Goal: Task Accomplishment & Management: Manage account settings

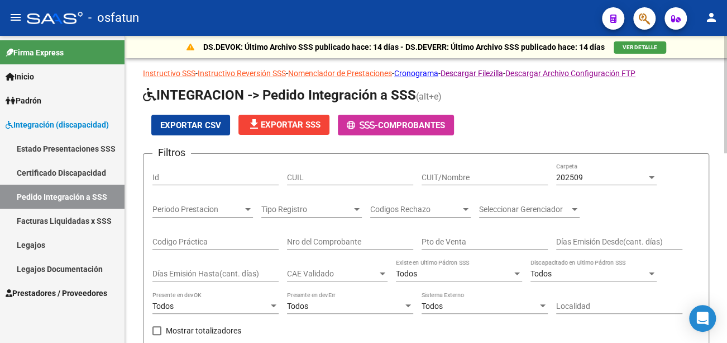
click at [187, 177] on input "Id" at bounding box center [216, 177] width 126 height 9
type input "96583"
drag, startPoint x: 187, startPoint y: 173, endPoint x: 99, endPoint y: 173, distance: 87.7
click at [99, 173] on mat-sidenav-container "Firma Express Inicio Calendario SSS Instructivos Contacto OS Padrón Análisis Af…" at bounding box center [363, 189] width 727 height 307
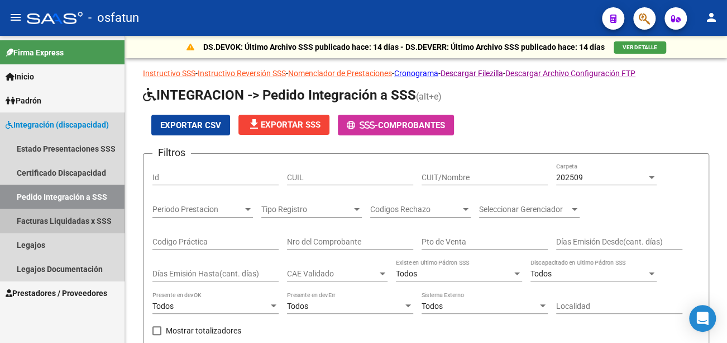
click at [91, 216] on link "Facturas Liquidadas x SSS" at bounding box center [62, 220] width 125 height 24
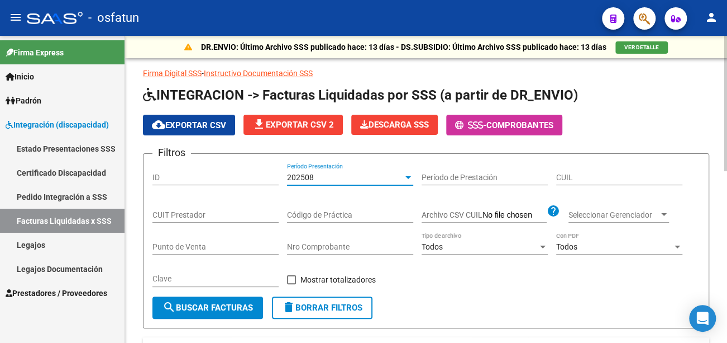
click at [359, 174] on div "202508" at bounding box center [345, 177] width 116 height 9
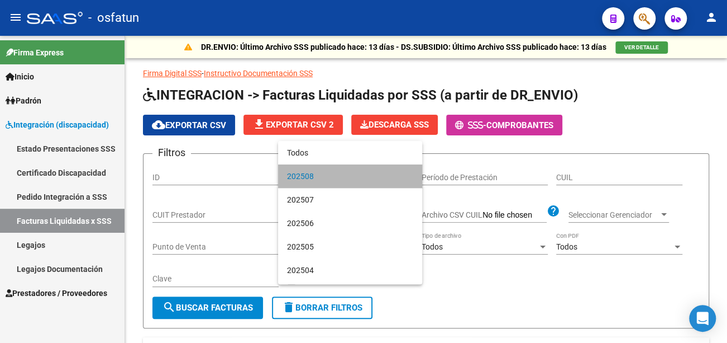
click at [359, 175] on span "202508" at bounding box center [350, 175] width 126 height 23
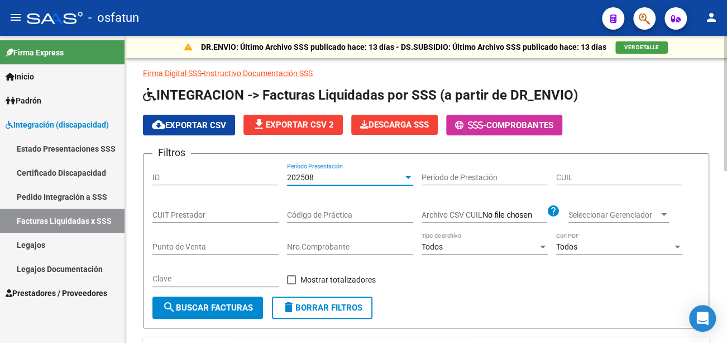
click at [371, 174] on div "202508" at bounding box center [345, 177] width 116 height 9
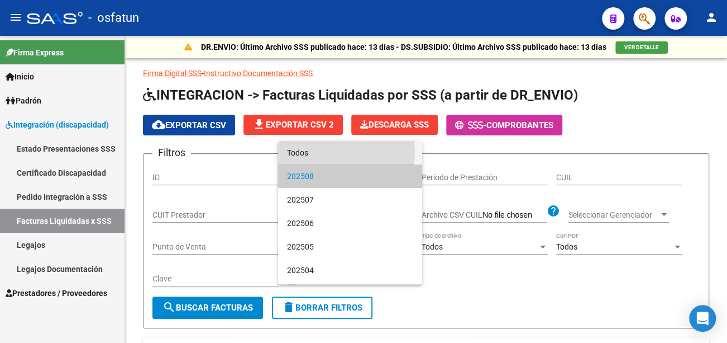
click at [339, 152] on span "Todos" at bounding box center [350, 152] width 126 height 23
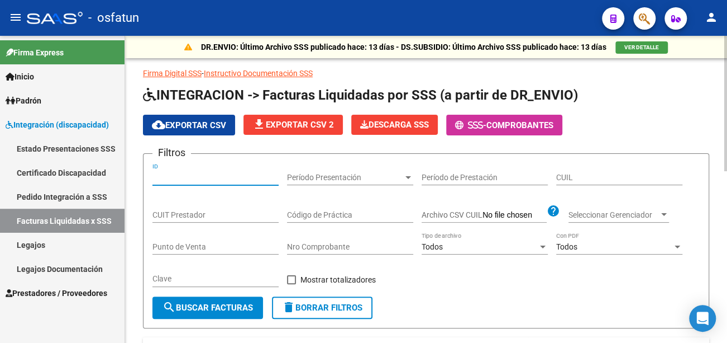
click at [214, 179] on input "ID" at bounding box center [216, 177] width 126 height 9
type input "96583"
click at [392, 178] on span "Período Presentación" at bounding box center [345, 177] width 116 height 9
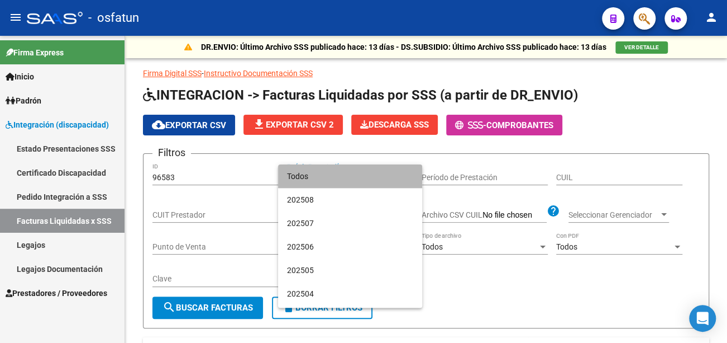
click at [408, 177] on mat-option "Todos" at bounding box center [350, 175] width 144 height 23
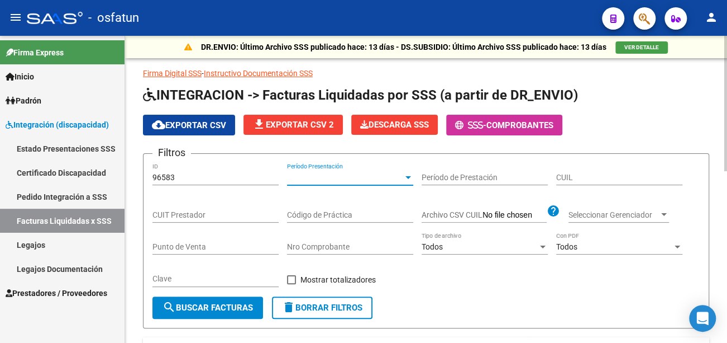
click at [456, 175] on input "Período de Prestación" at bounding box center [485, 177] width 126 height 9
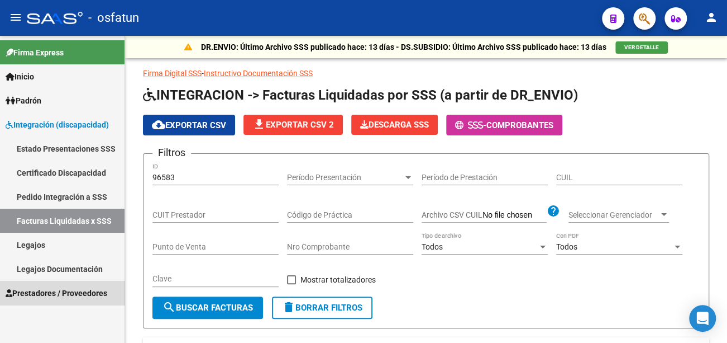
click at [68, 291] on span "Prestadores / Proveedores" at bounding box center [57, 293] width 102 height 12
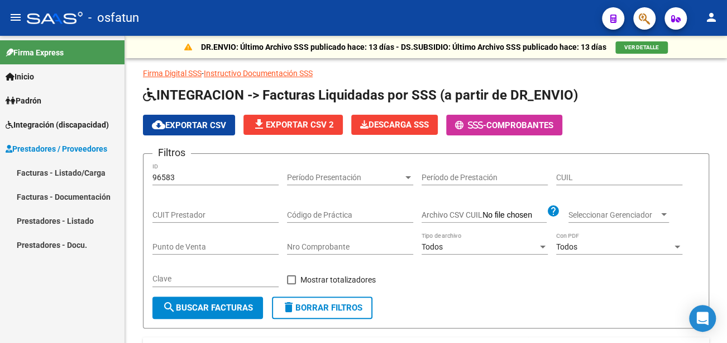
click at [79, 174] on link "Facturas - Listado/Carga" at bounding box center [62, 172] width 125 height 24
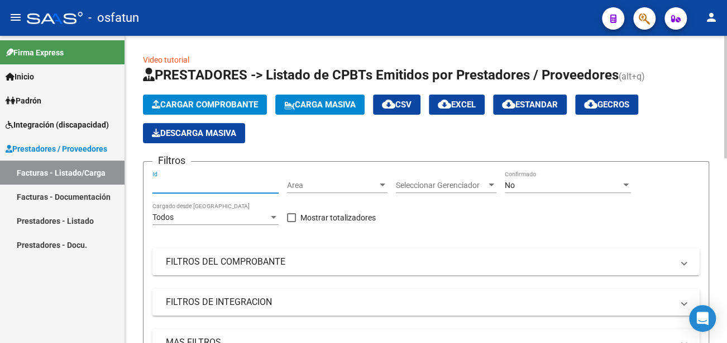
click at [188, 186] on input "Id" at bounding box center [216, 184] width 126 height 9
type input "96583"
click at [294, 175] on div "Area Area" at bounding box center [337, 181] width 101 height 22
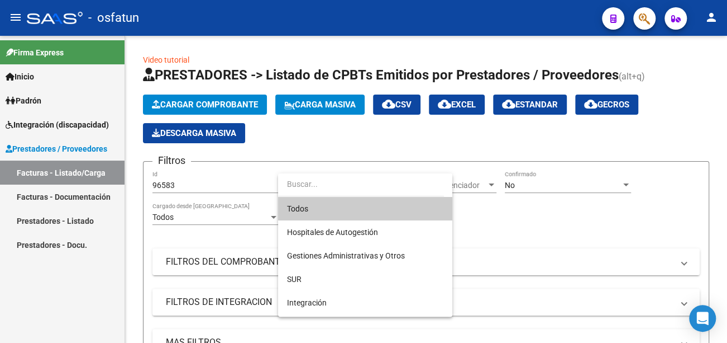
click at [329, 208] on span "Todos" at bounding box center [365, 208] width 156 height 23
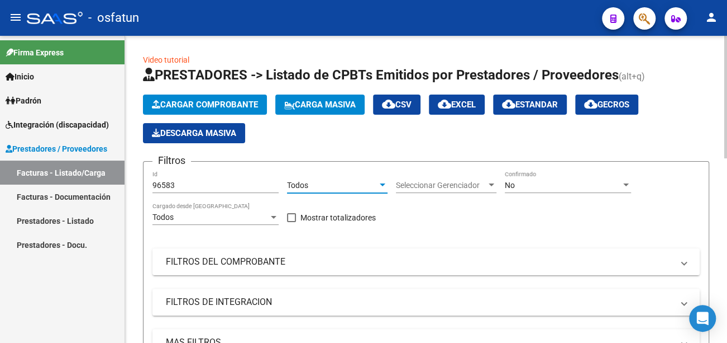
click at [432, 186] on span "Seleccionar Gerenciador" at bounding box center [441, 184] width 91 height 9
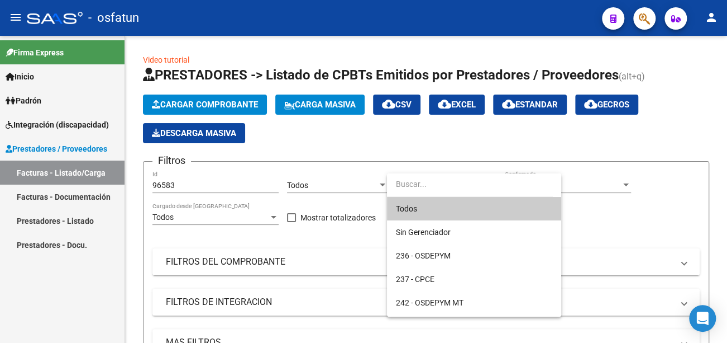
click at [461, 204] on span "Todos" at bounding box center [474, 208] width 156 height 23
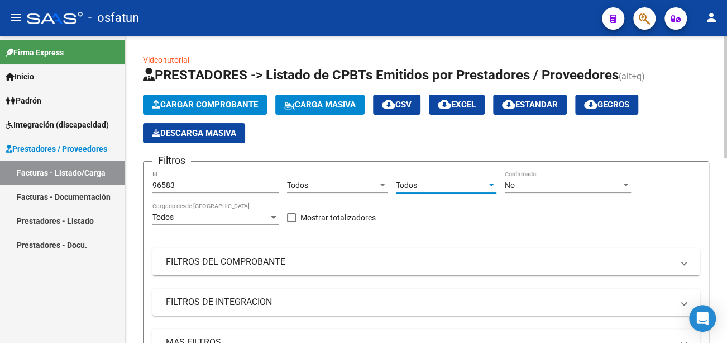
click at [523, 181] on div "No" at bounding box center [563, 184] width 116 height 9
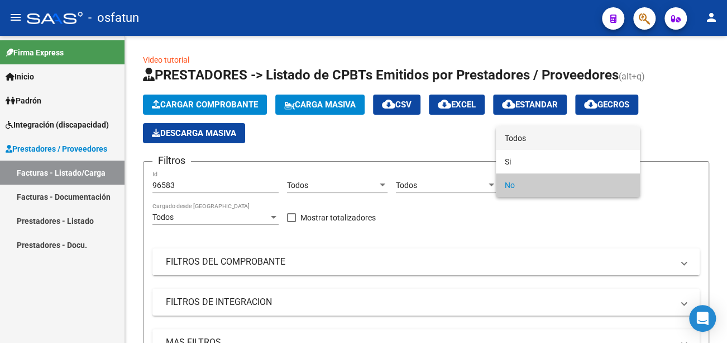
click at [524, 137] on span "Todos" at bounding box center [568, 137] width 126 height 23
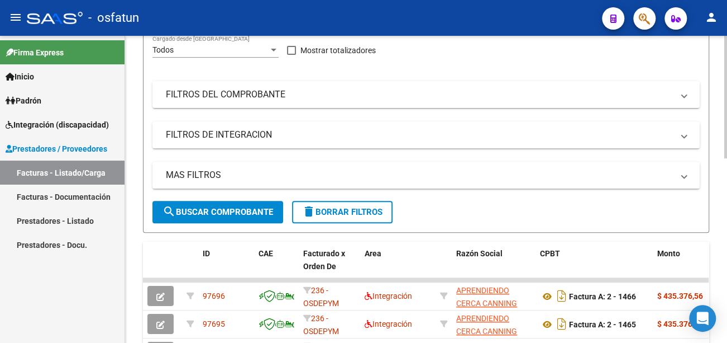
scroll to position [168, 0]
click at [233, 209] on span "search Buscar Comprobante" at bounding box center [218, 211] width 111 height 10
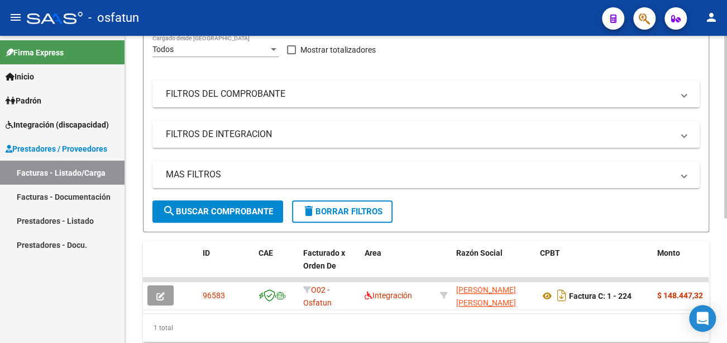
scroll to position [210, 0]
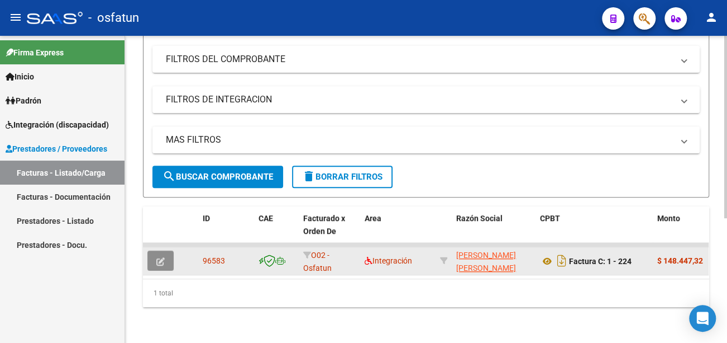
click at [156, 257] on icon "button" at bounding box center [160, 261] width 8 height 8
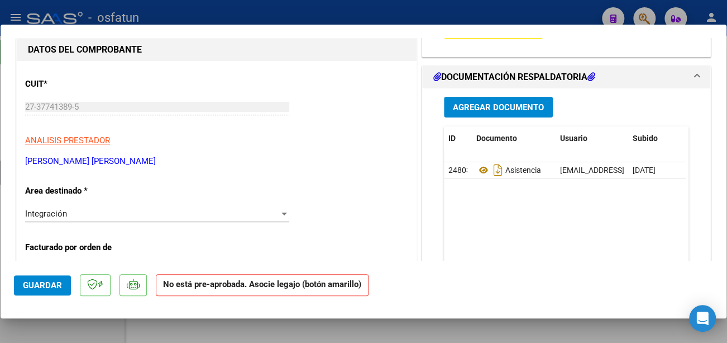
scroll to position [112, 0]
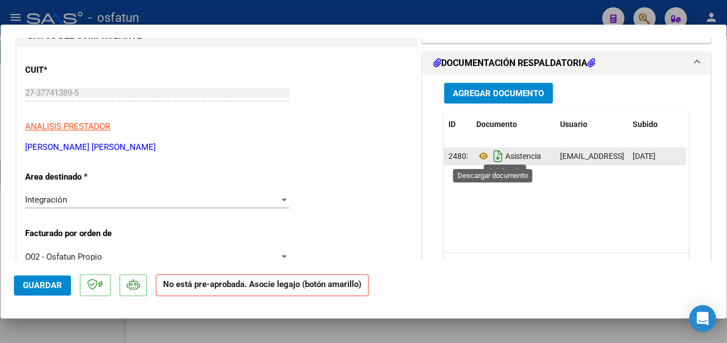
click at [493, 156] on icon "Descargar documento" at bounding box center [498, 156] width 15 height 18
click at [481, 154] on icon at bounding box center [484, 155] width 15 height 13
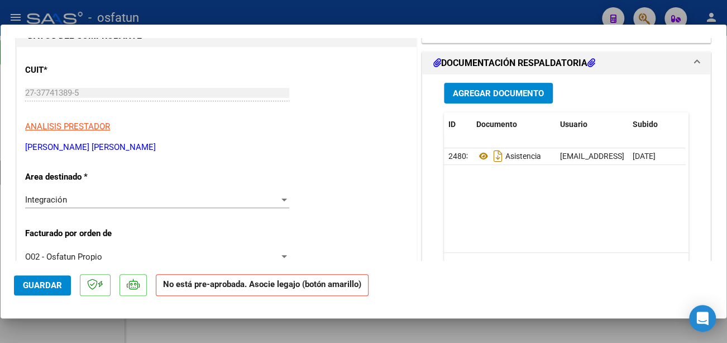
scroll to position [0, 0]
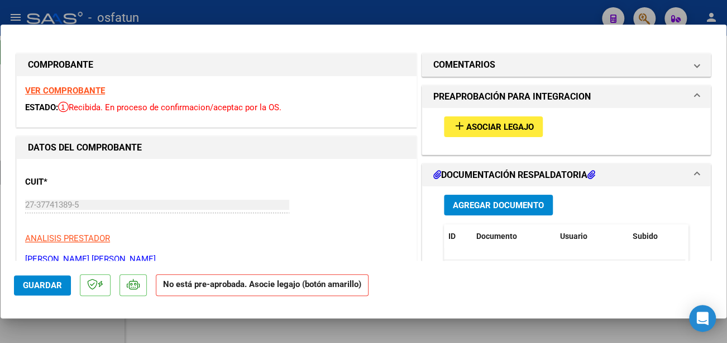
click at [482, 125] on span "Asociar Legajo" at bounding box center [501, 127] width 68 height 10
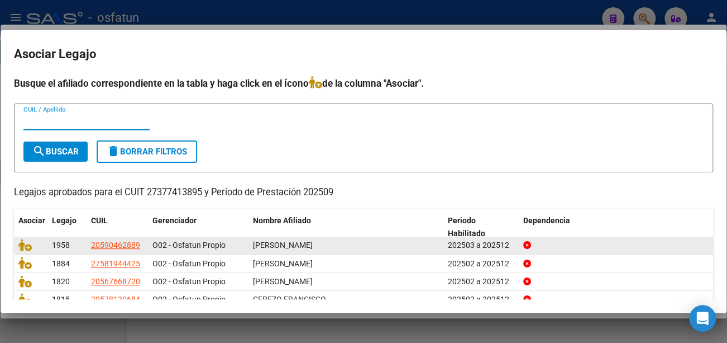
scroll to position [49, 0]
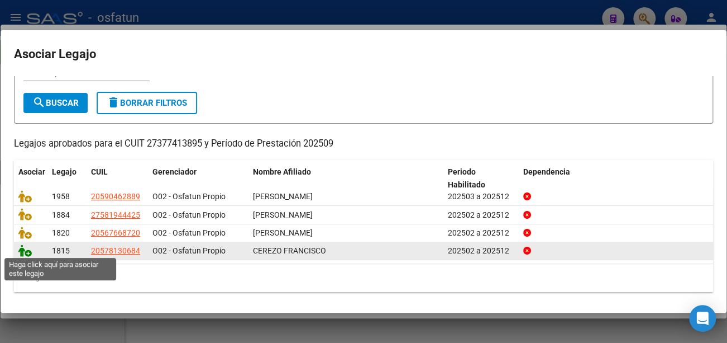
click at [23, 250] on icon at bounding box center [24, 250] width 13 height 12
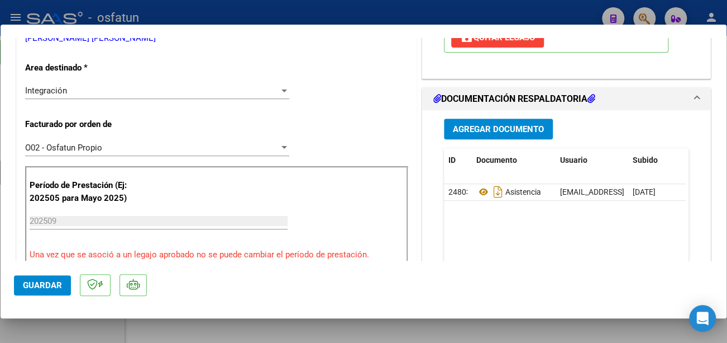
scroll to position [279, 0]
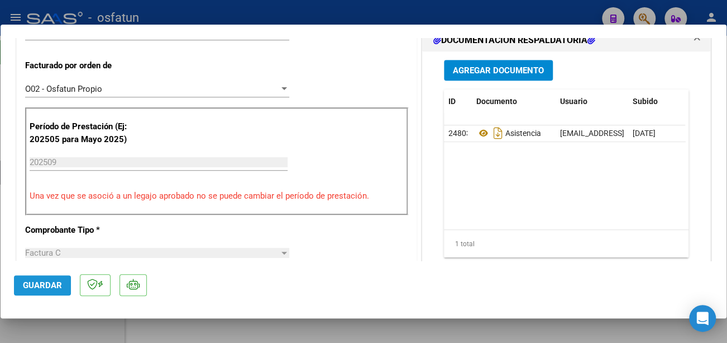
click at [48, 286] on span "Guardar" at bounding box center [42, 285] width 39 height 10
